Goal: Find specific page/section: Find specific page/section

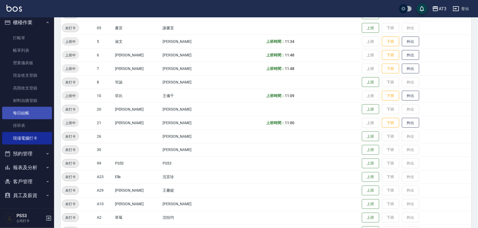
scroll to position [4, 0]
click at [33, 168] on button "報表及分析" at bounding box center [27, 167] width 50 height 14
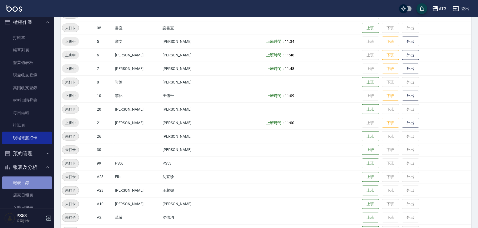
click at [31, 184] on link "報表目錄" at bounding box center [27, 182] width 50 height 12
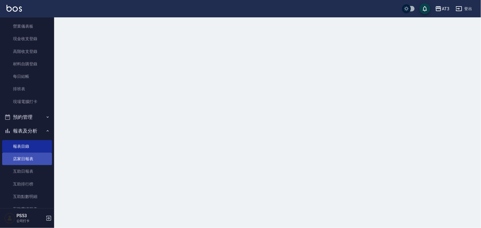
scroll to position [64, 0]
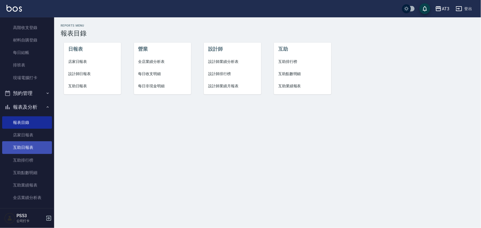
click at [23, 145] on link "互助日報表" at bounding box center [27, 147] width 50 height 12
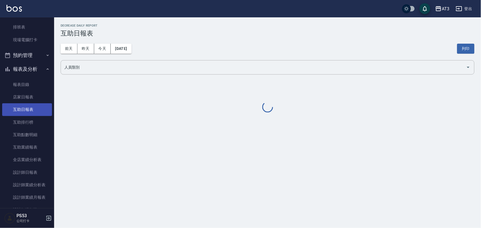
scroll to position [155, 0]
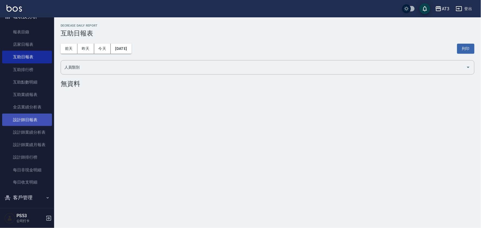
click at [44, 119] on link "設計師日報表" at bounding box center [27, 119] width 50 height 12
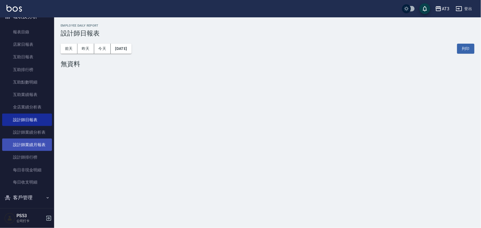
scroll to position [172, 0]
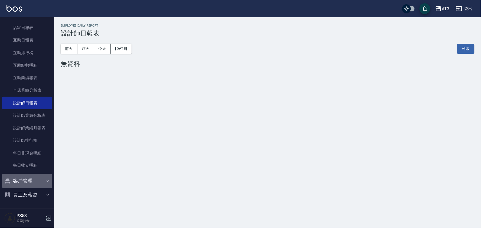
click at [40, 181] on button "客戶管理" at bounding box center [27, 181] width 50 height 14
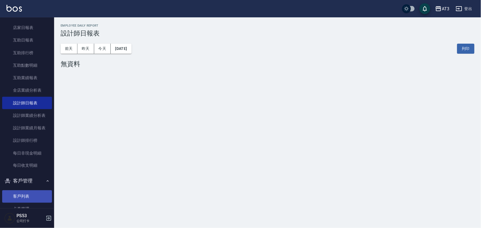
click at [35, 192] on link "客戶列表" at bounding box center [27, 196] width 50 height 12
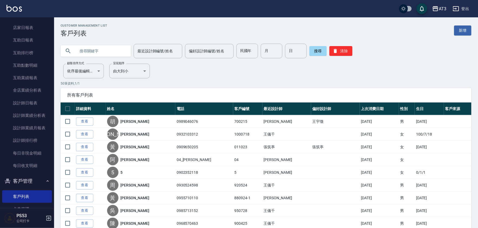
click at [84, 56] on input "text" at bounding box center [101, 51] width 51 height 15
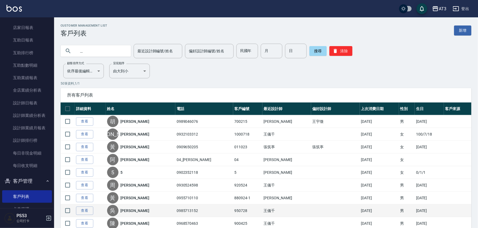
type input "余"
type input "[PERSON_NAME]"
